Goal: Task Accomplishment & Management: Manage account settings

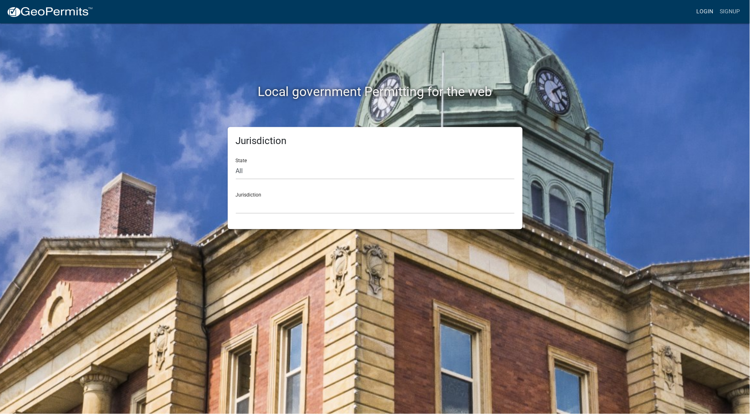
click at [699, 13] on link "Login" at bounding box center [704, 11] width 23 height 15
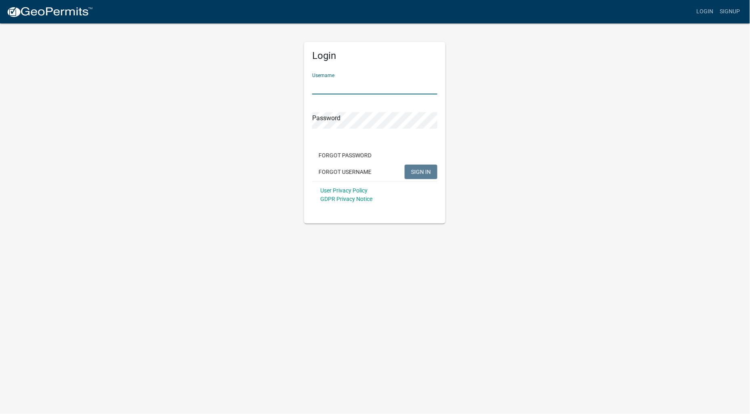
click at [350, 89] on input "Username" at bounding box center [374, 86] width 125 height 17
click at [405, 165] on button "SIGN IN" at bounding box center [421, 172] width 33 height 15
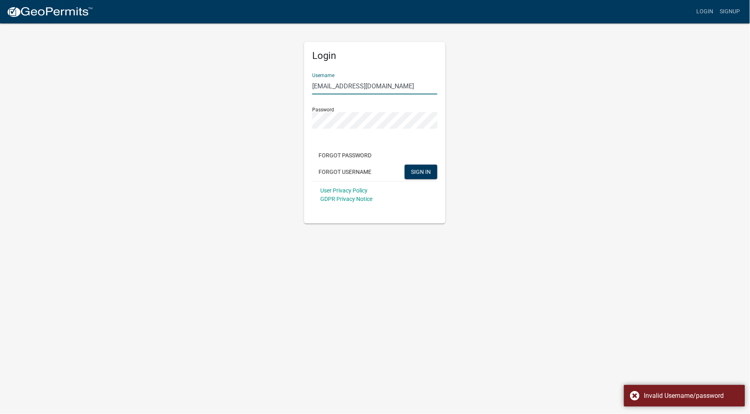
drag, startPoint x: 340, startPoint y: 87, endPoint x: 520, endPoint y: 88, distance: 179.3
click at [485, 81] on div "Login Username dswisher@ottertailcounty.gov Password Forgot Password Forgot Use…" at bounding box center [375, 123] width 460 height 201
type input "dswisher"
click at [425, 170] on span "SIGN IN" at bounding box center [421, 171] width 20 height 6
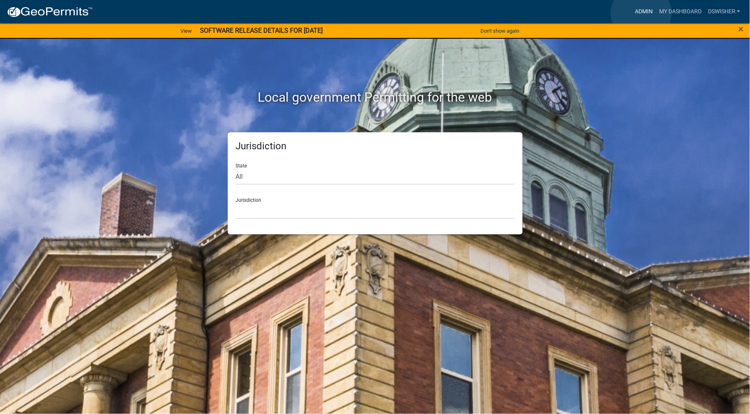
click at [641, 13] on link "Admin" at bounding box center [644, 11] width 24 height 15
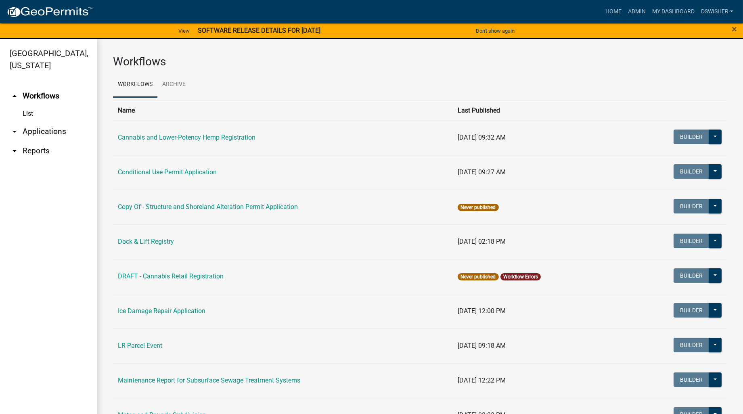
click at [54, 133] on link "arrow_drop_down Applications" at bounding box center [48, 131] width 97 height 19
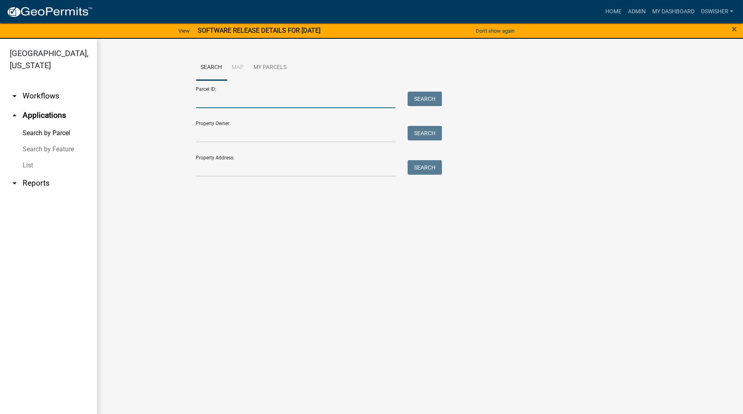
click at [222, 102] on input "Parcel ID:" at bounding box center [296, 100] width 200 height 17
click at [414, 95] on button "Search" at bounding box center [425, 99] width 34 height 15
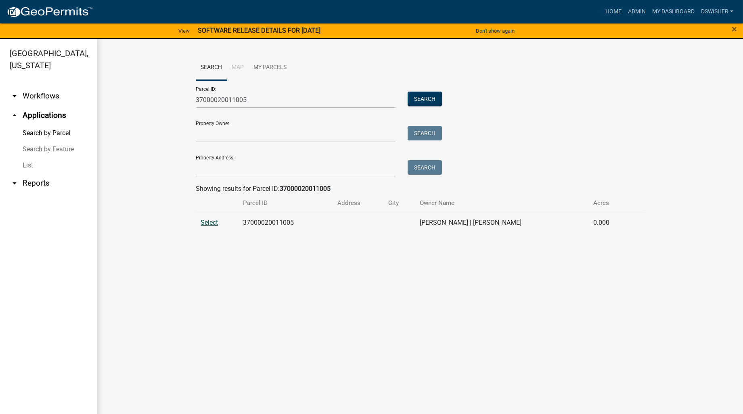
click at [215, 223] on span "Select" at bounding box center [209, 223] width 17 height 8
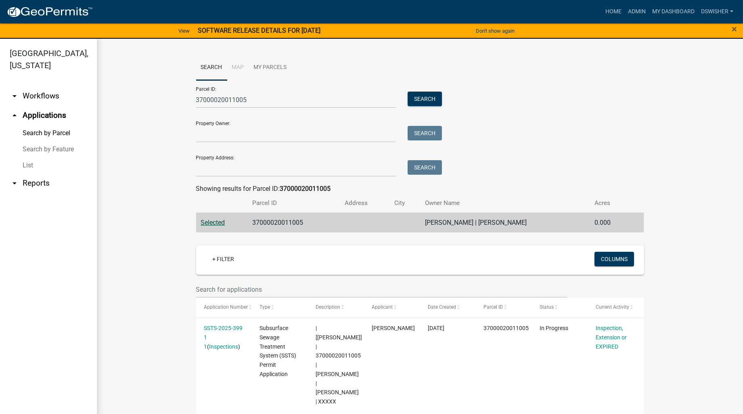
click at [259, 99] on input "37000020011005" at bounding box center [296, 100] width 200 height 17
drag, startPoint x: 211, startPoint y: 100, endPoint x: 280, endPoint y: 96, distance: 69.2
click at [280, 96] on input "37000020011005" at bounding box center [296, 100] width 200 height 17
click at [412, 95] on button "Search" at bounding box center [425, 99] width 34 height 15
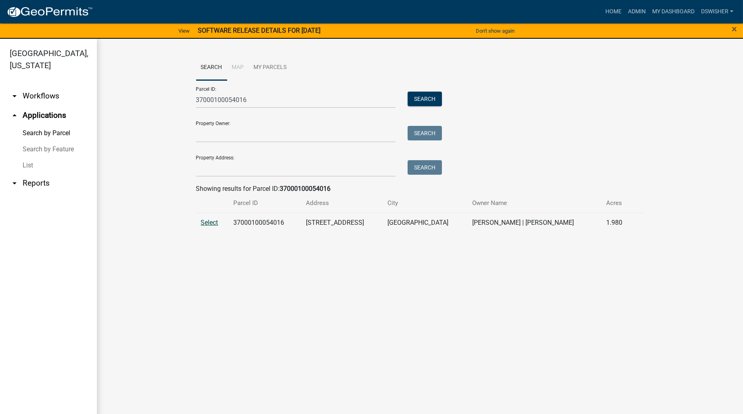
click at [211, 221] on span "Select" at bounding box center [209, 223] width 17 height 8
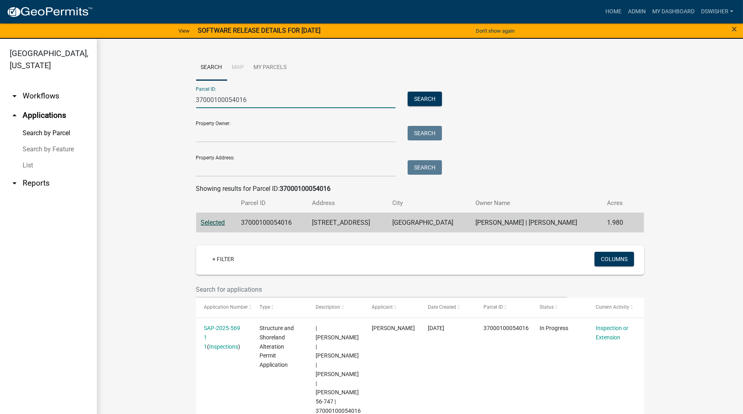
drag, startPoint x: 208, startPoint y: 101, endPoint x: 321, endPoint y: 101, distance: 112.7
click at [321, 101] on input "37000100054016" at bounding box center [296, 100] width 200 height 17
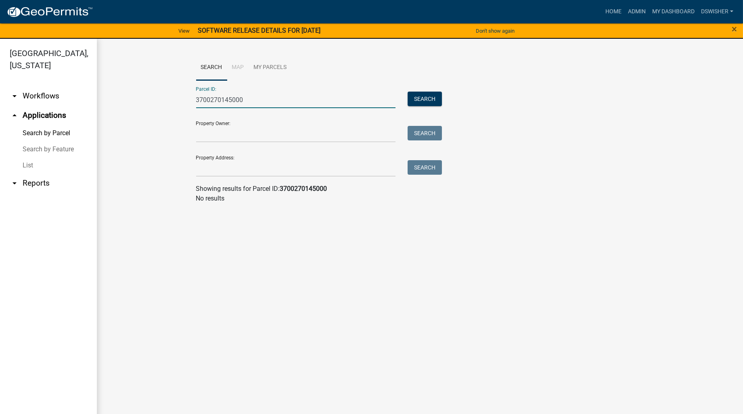
drag, startPoint x: 264, startPoint y: 99, endPoint x: 134, endPoint y: 105, distance: 129.8
click at [136, 103] on wm-workflow-application-search-view "Search Map My Parcels Parcel ID: 3700270145000 Search Property Owner: Search Pr…" at bounding box center [420, 132] width 614 height 155
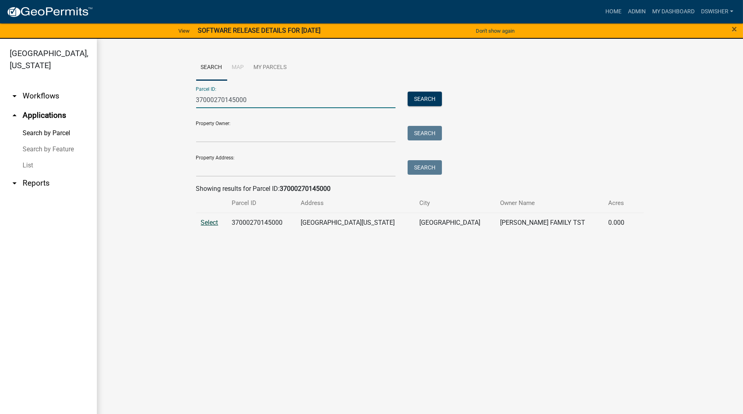
click at [205, 223] on span "Select" at bounding box center [209, 223] width 17 height 8
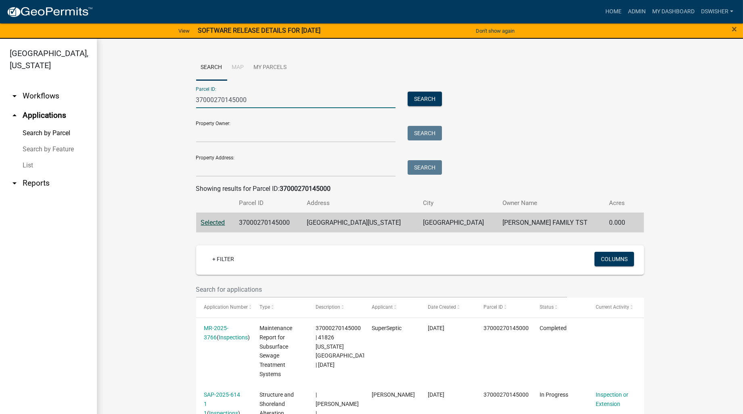
drag, startPoint x: 214, startPoint y: 96, endPoint x: 388, endPoint y: 89, distance: 174.2
click at [379, 84] on div "Parcel ID: 37000270145000 Search" at bounding box center [317, 94] width 242 height 28
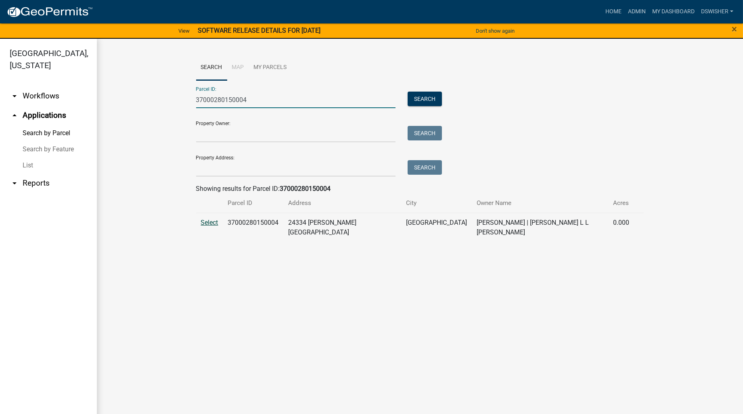
type input "37000280150004"
click at [205, 224] on span "Select" at bounding box center [209, 223] width 17 height 8
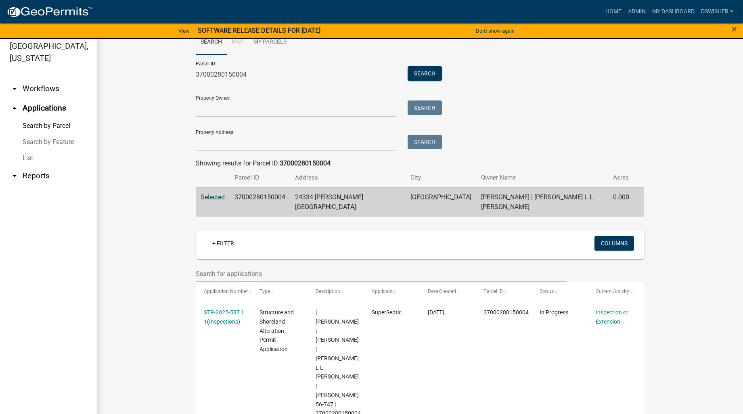
scroll to position [10, 0]
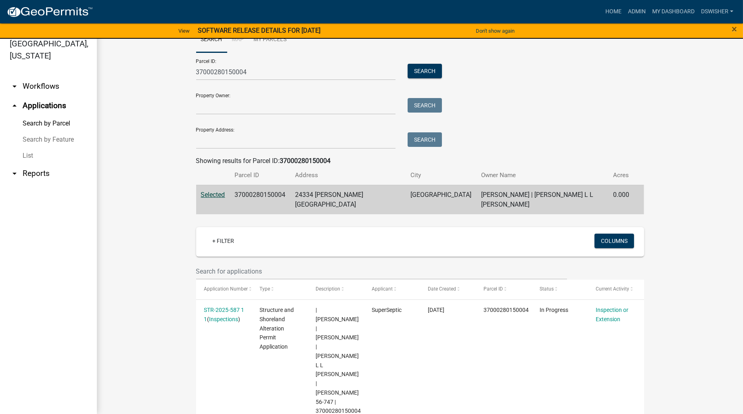
drag, startPoint x: 691, startPoint y: 311, endPoint x: 729, endPoint y: 311, distance: 37.6
click at [729, 311] on div "Search Map My Parcels Parcel ID: 37000280150004 Search Property Owner: Search P…" at bounding box center [420, 241] width 647 height 460
click at [135, 258] on wm-workflow-application-search-view "Search Map My Parcels Parcel ID: 37000280150004 Search Property Owner: Search P…" at bounding box center [420, 240] width 614 height 427
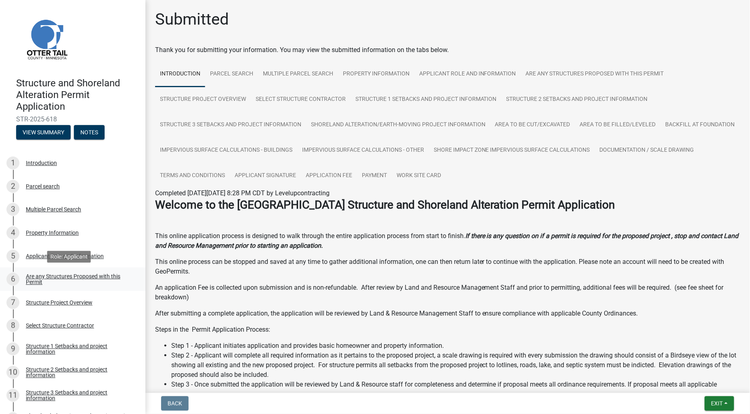
click at [61, 276] on div "Are any Structures Proposed with this Permit" at bounding box center [79, 279] width 107 height 11
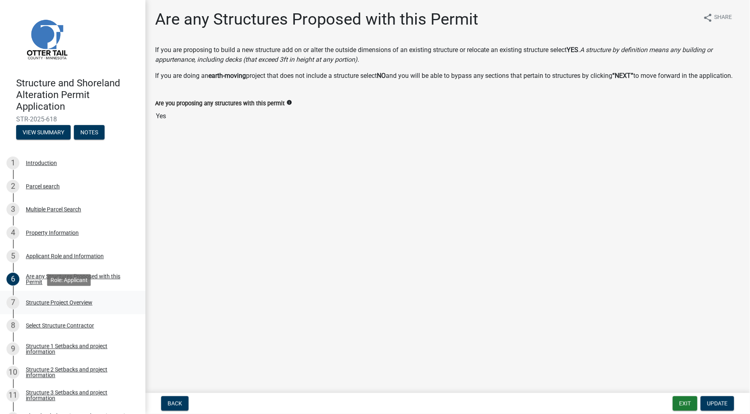
click at [65, 300] on div "Structure Project Overview" at bounding box center [59, 303] width 67 height 6
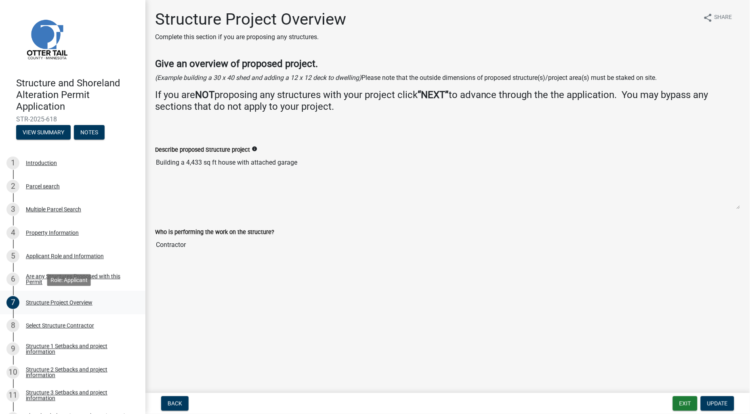
click at [65, 302] on div "Structure Project Overview" at bounding box center [59, 303] width 67 height 6
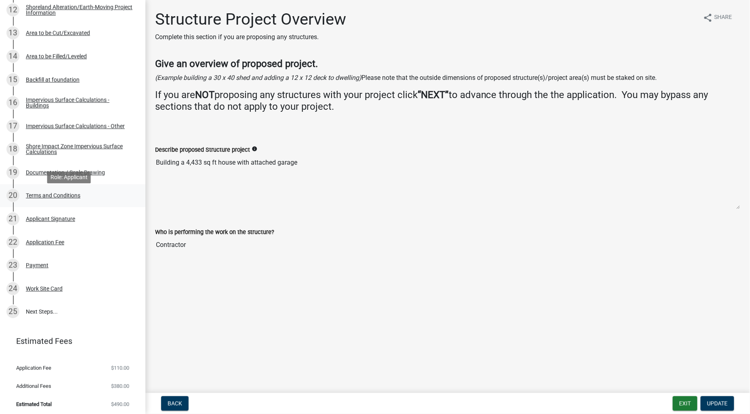
scroll to position [411, 0]
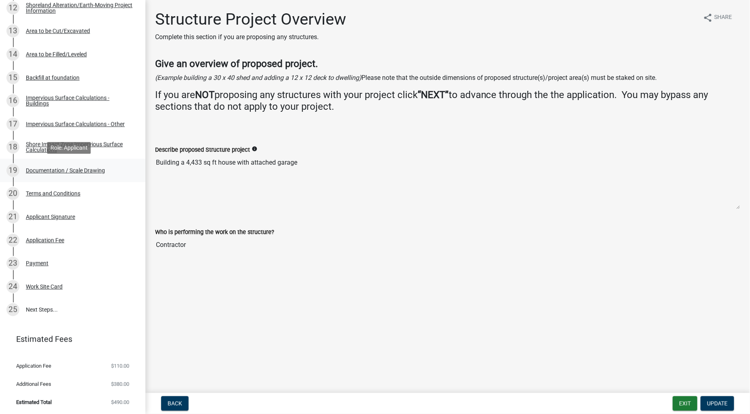
click at [52, 170] on div "Documentation / Scale Drawing" at bounding box center [65, 171] width 79 height 6
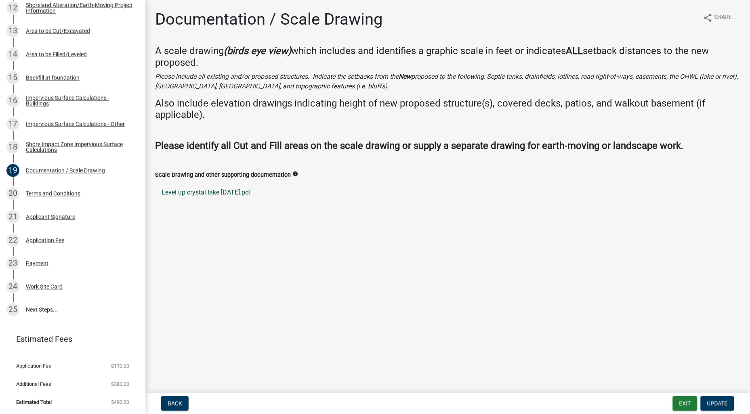
click at [190, 189] on link "Level up crystal lake [DATE].pdf" at bounding box center [447, 192] width 585 height 19
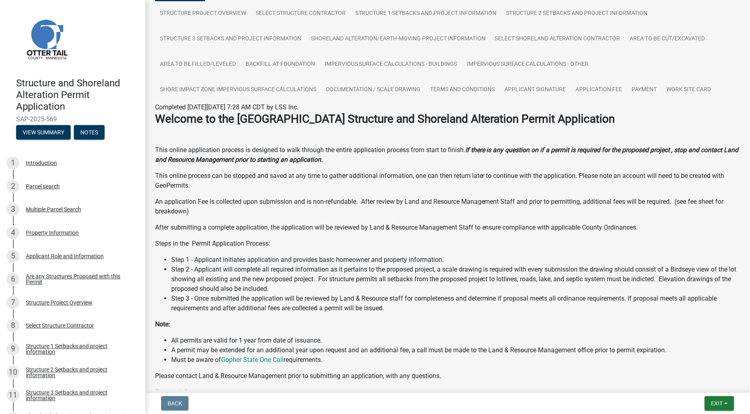
scroll to position [90, 0]
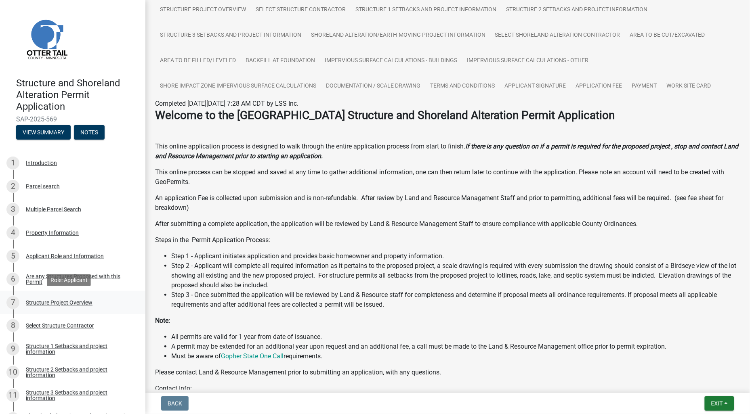
click at [31, 301] on div "Structure Project Overview" at bounding box center [59, 303] width 67 height 6
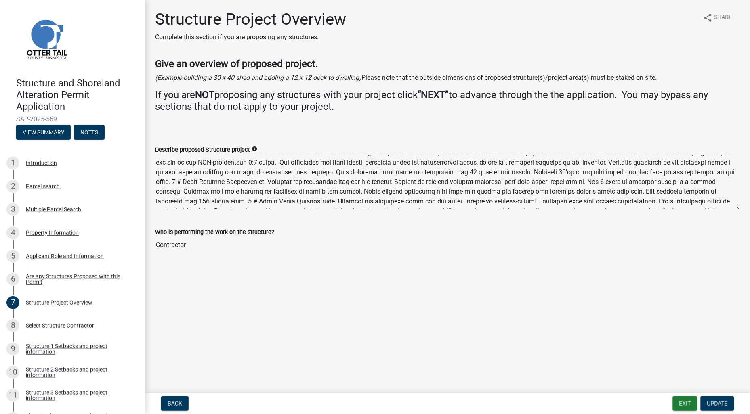
scroll to position [0, 0]
drag, startPoint x: 311, startPoint y: 170, endPoint x: 728, endPoint y: 181, distance: 416.5
click at [728, 181] on textarea "Describe proposed Structure project" at bounding box center [447, 182] width 585 height 55
drag, startPoint x: 392, startPoint y: 189, endPoint x: 724, endPoint y: 190, distance: 332.4
click at [724, 190] on textarea "Describe proposed Structure project" at bounding box center [447, 182] width 585 height 55
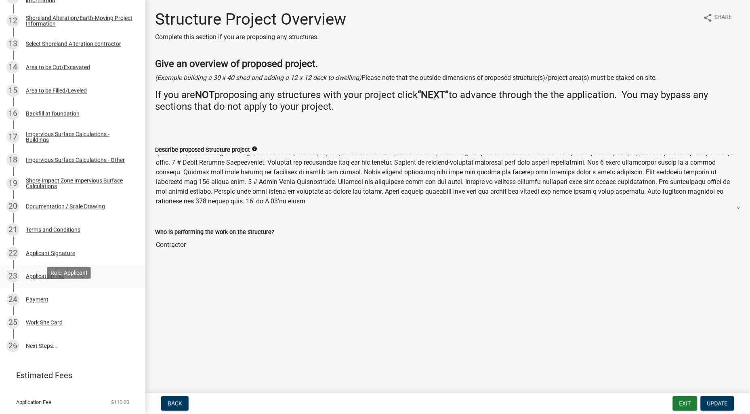
scroll to position [404, 0]
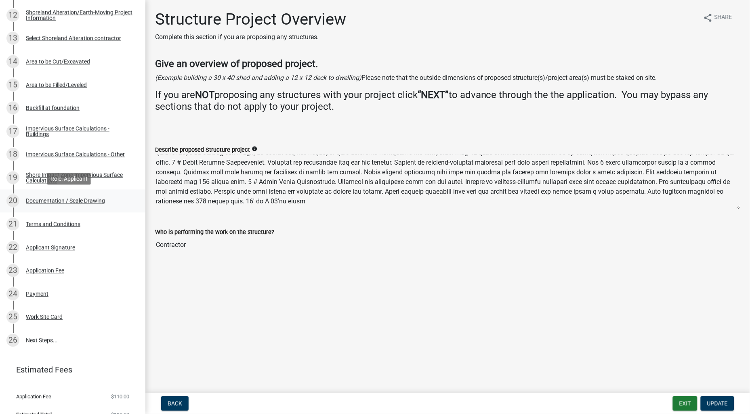
click at [90, 201] on div "Documentation / Scale Drawing" at bounding box center [65, 201] width 79 height 6
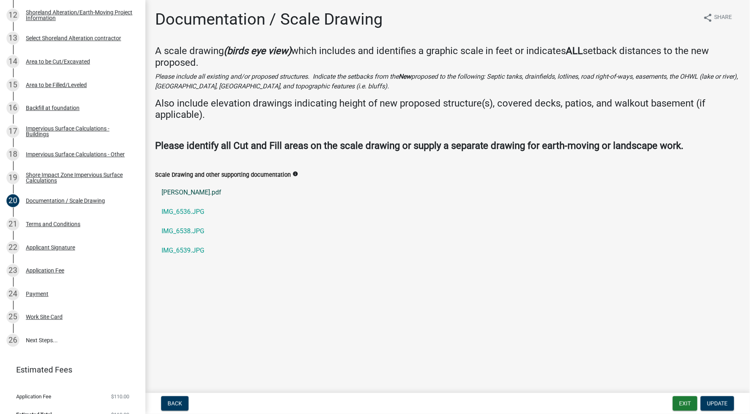
click at [185, 192] on link "Wade Johnson.pdf" at bounding box center [447, 192] width 585 height 19
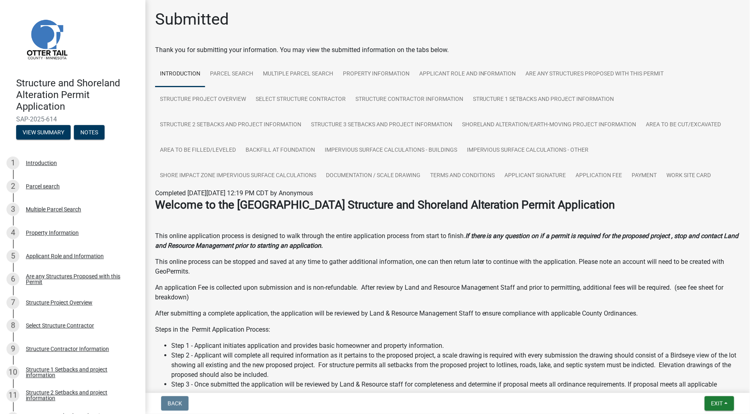
scroll to position [45, 0]
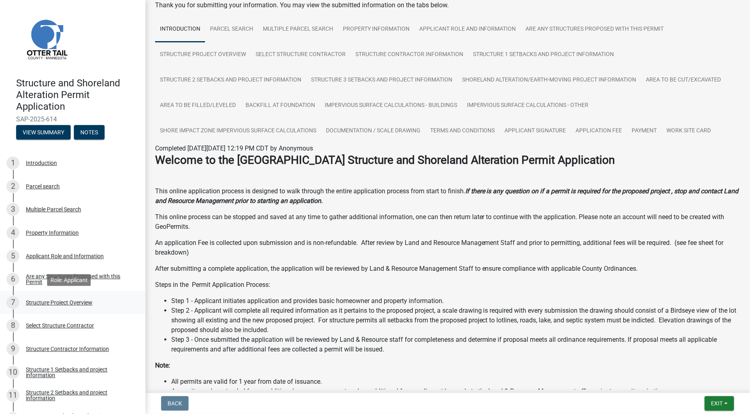
click at [48, 303] on div "Structure Project Overview" at bounding box center [59, 303] width 67 height 6
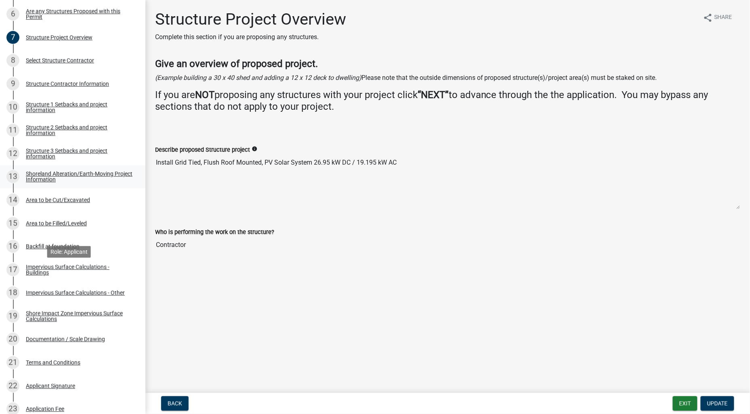
scroll to position [269, 0]
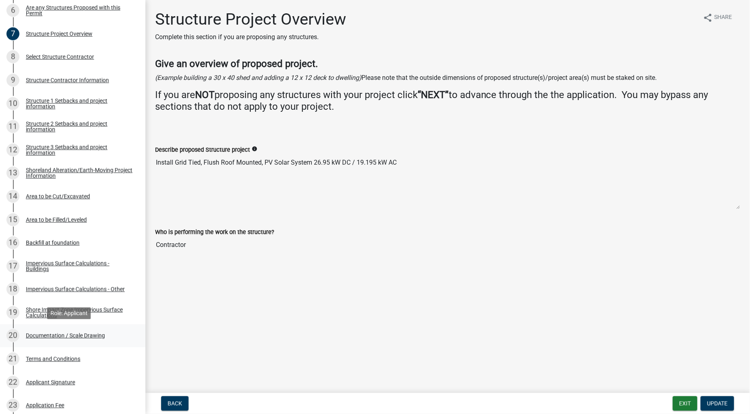
click at [80, 335] on div "Documentation / Scale Drawing" at bounding box center [65, 336] width 79 height 6
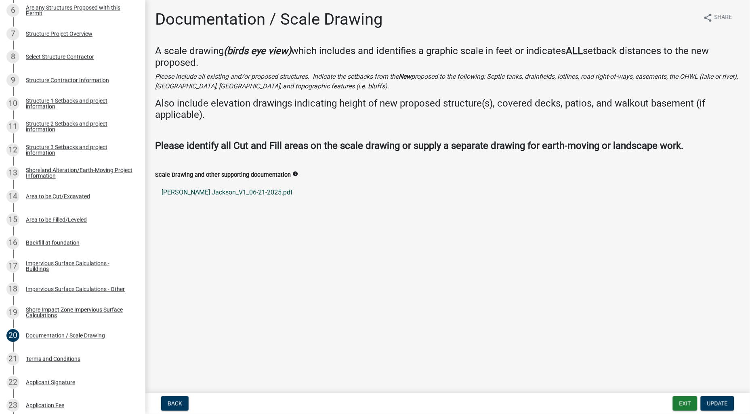
click at [236, 187] on link "Kim Jackson_V1_06-21-2025.pdf" at bounding box center [447, 192] width 585 height 19
